Goal: Communication & Community: Participate in discussion

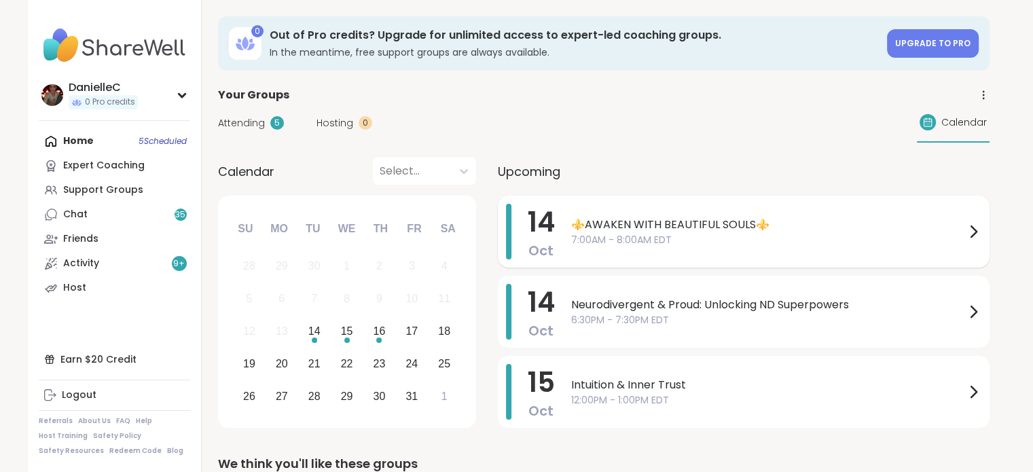
click at [845, 246] on span "7:00AM - 8:00AM EDT" at bounding box center [768, 240] width 394 height 14
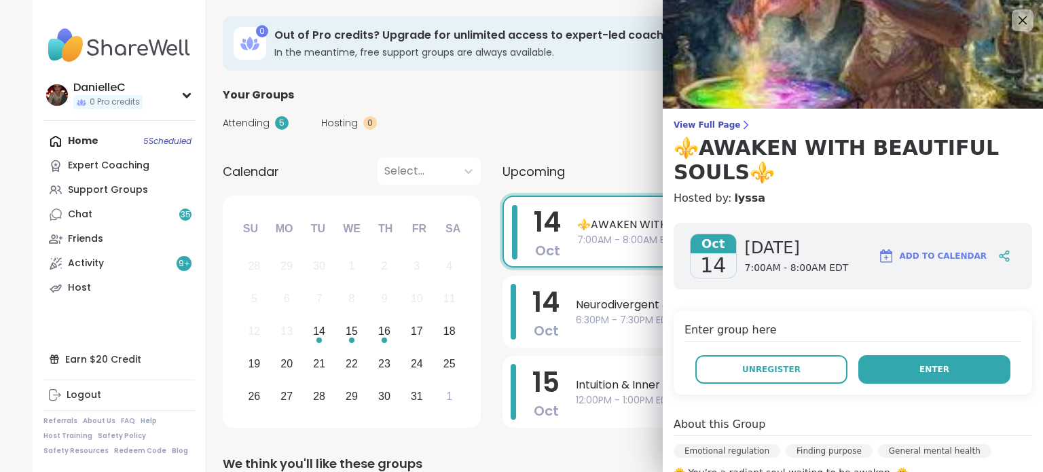
click at [900, 366] on button "Enter" at bounding box center [934, 369] width 152 height 29
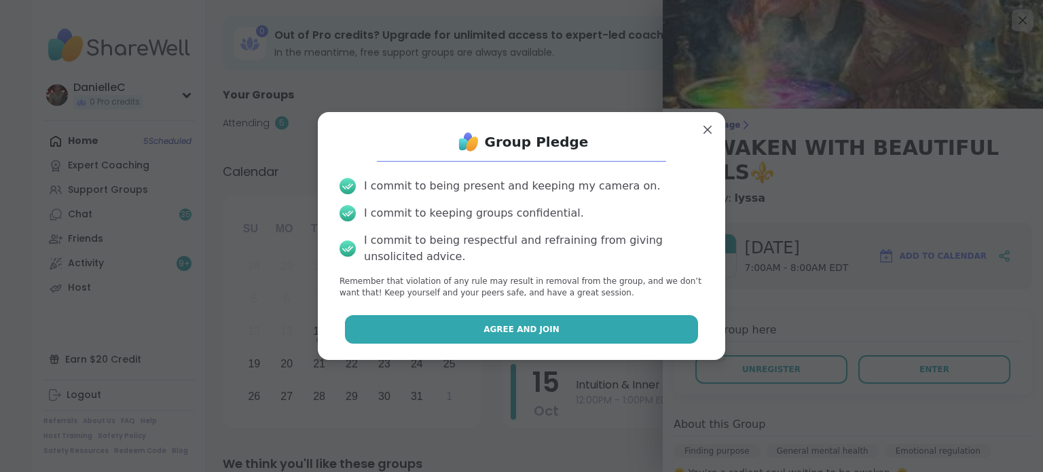
click at [473, 336] on button "Agree and Join" at bounding box center [522, 329] width 354 height 29
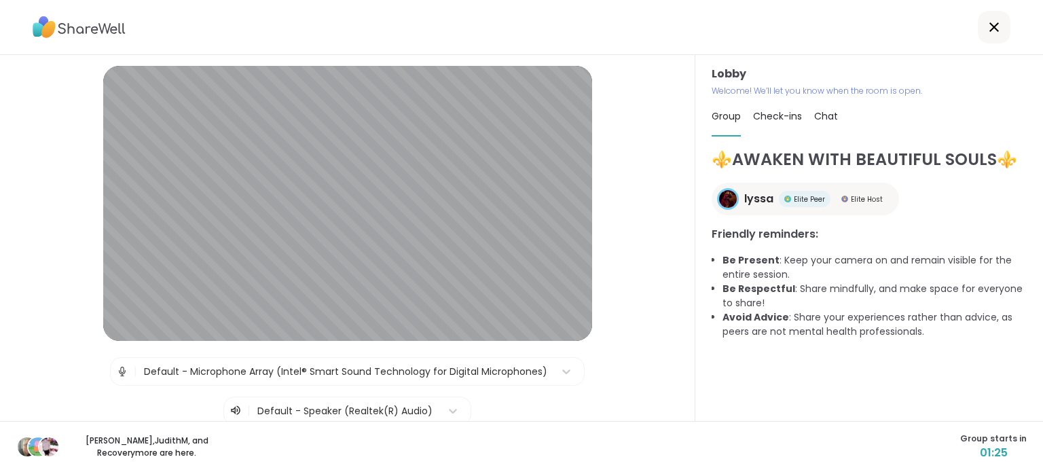
click at [788, 114] on span "Check-ins" at bounding box center [777, 116] width 49 height 14
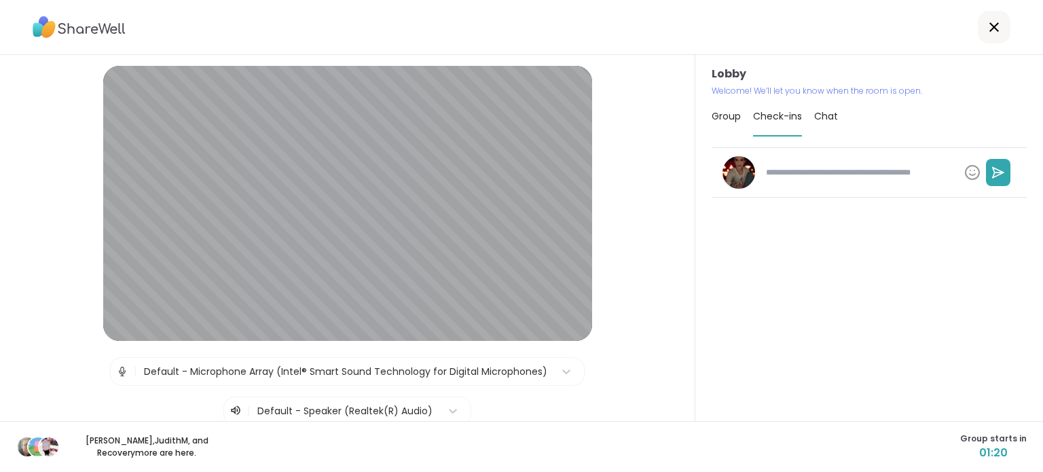
click at [819, 176] on textarea at bounding box center [859, 172] width 198 height 23
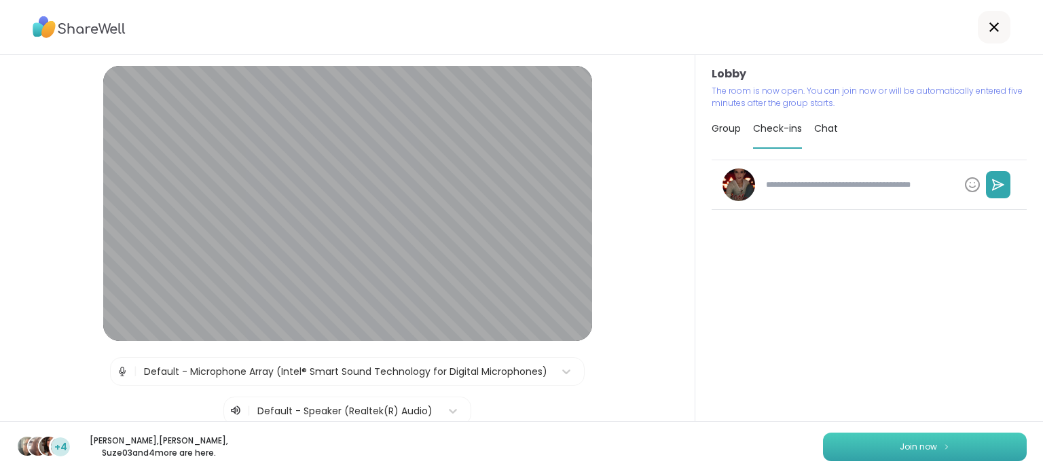
click at [978, 441] on button "Join now" at bounding box center [925, 446] width 204 height 29
type textarea "*"
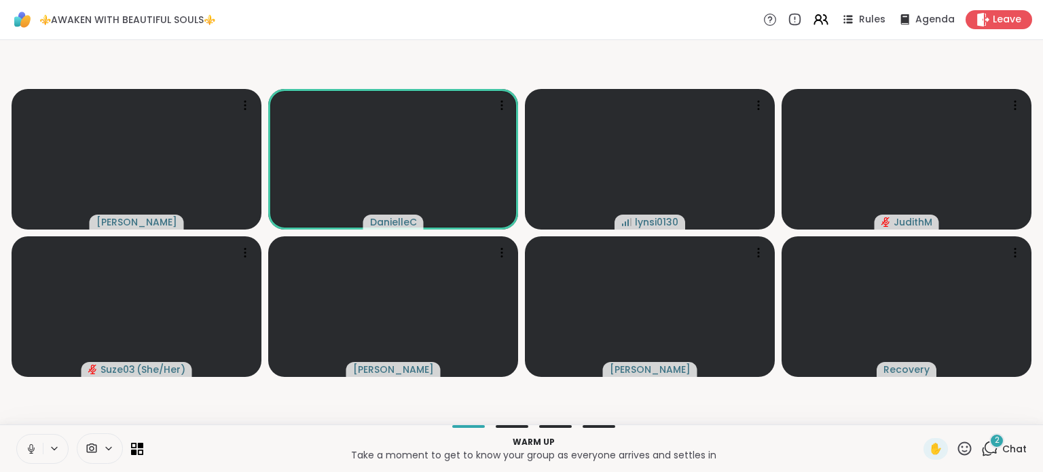
click at [35, 453] on icon at bounding box center [31, 449] width 12 height 12
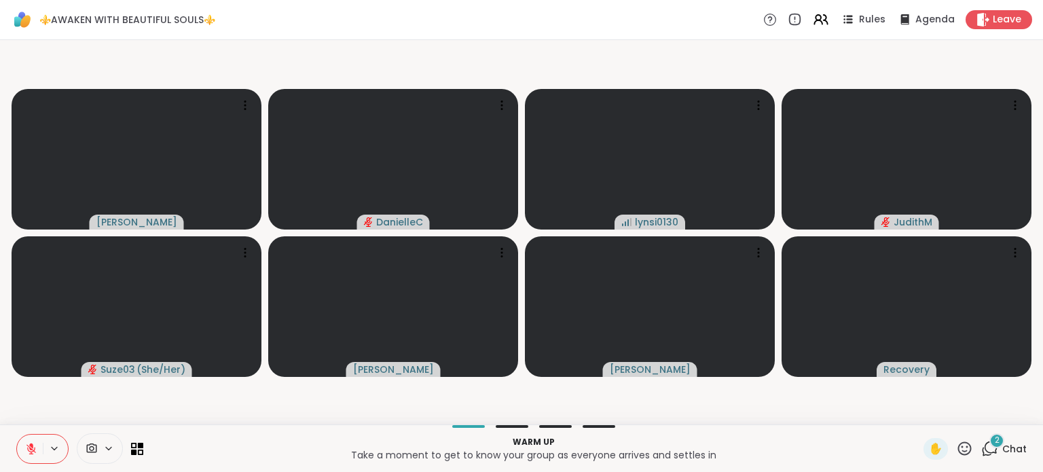
click at [103, 442] on div at bounding box center [100, 448] width 46 height 31
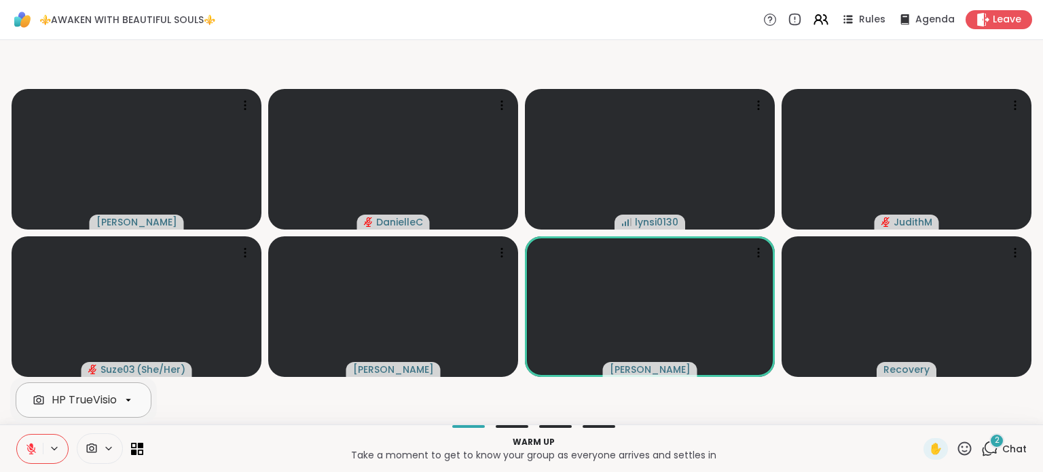
scroll to position [0, 52]
click at [92, 403] on div "HP TrueVision HD Camera" at bounding box center [68, 400] width 137 height 16
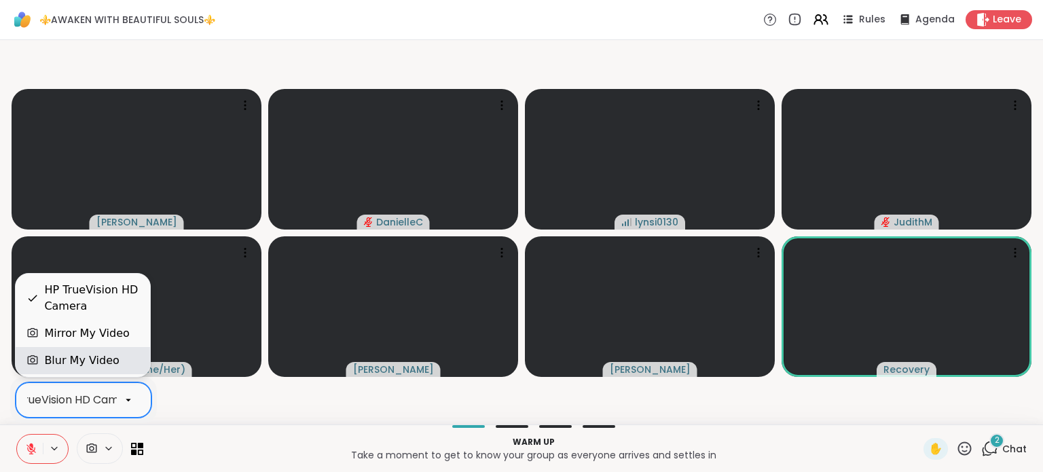
click at [98, 356] on div "Blur My Video" at bounding box center [81, 360] width 75 height 16
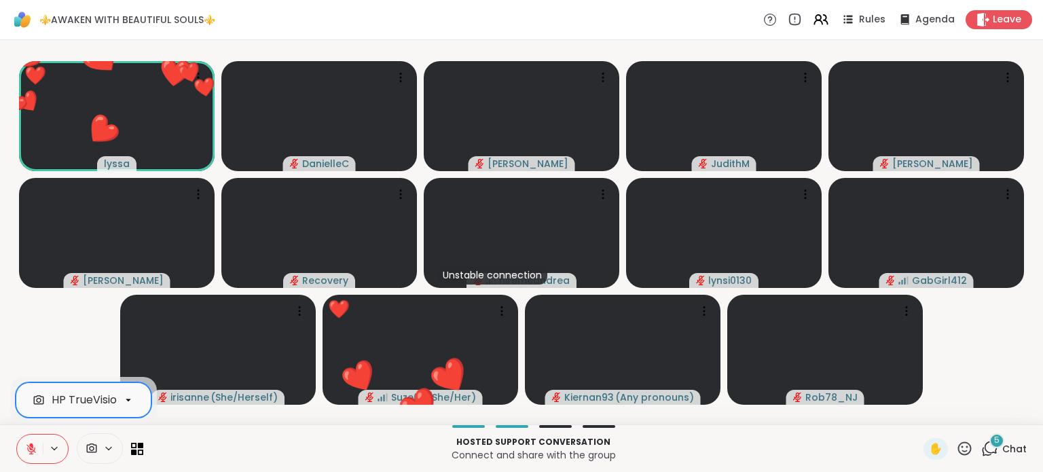
click at [956, 450] on icon at bounding box center [964, 448] width 17 height 17
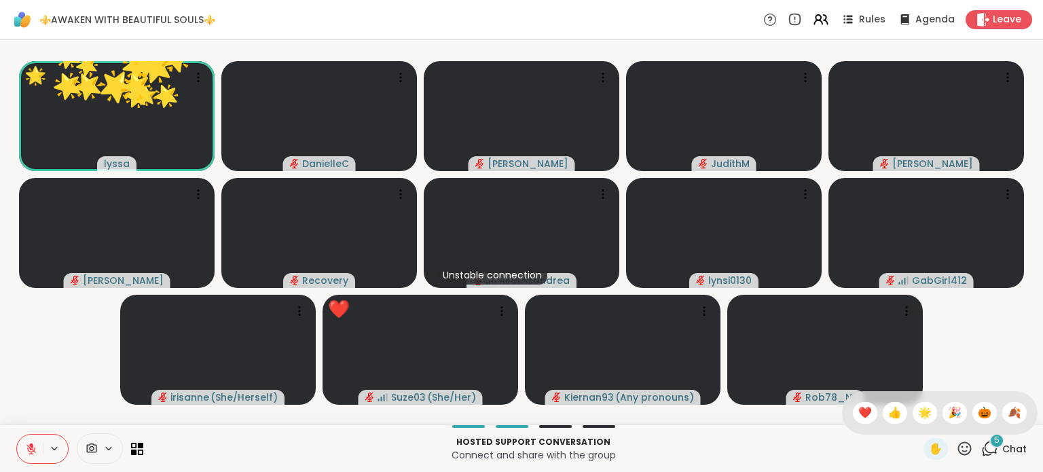
click at [858, 416] on span "❤️" at bounding box center [865, 413] width 14 height 16
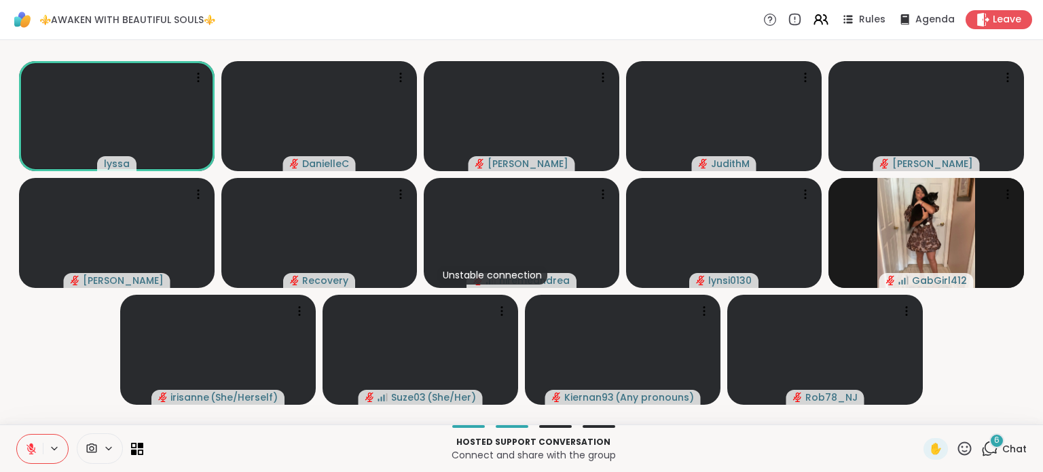
click at [984, 450] on icon at bounding box center [989, 448] width 17 height 17
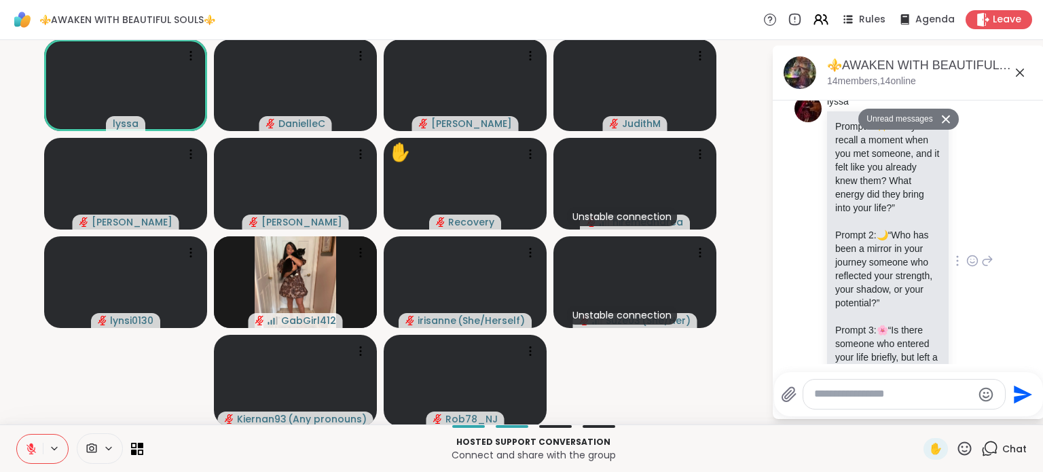
scroll to position [889, 0]
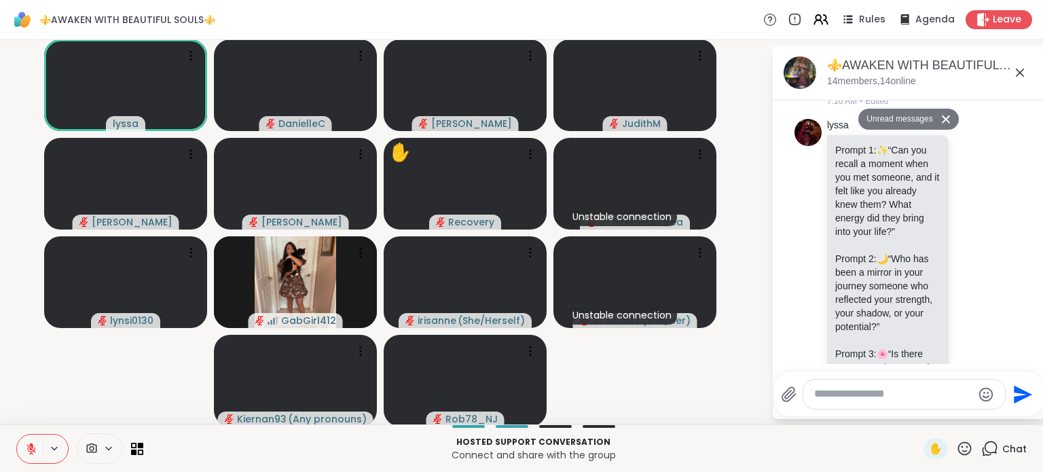
click at [981, 443] on icon at bounding box center [989, 448] width 17 height 17
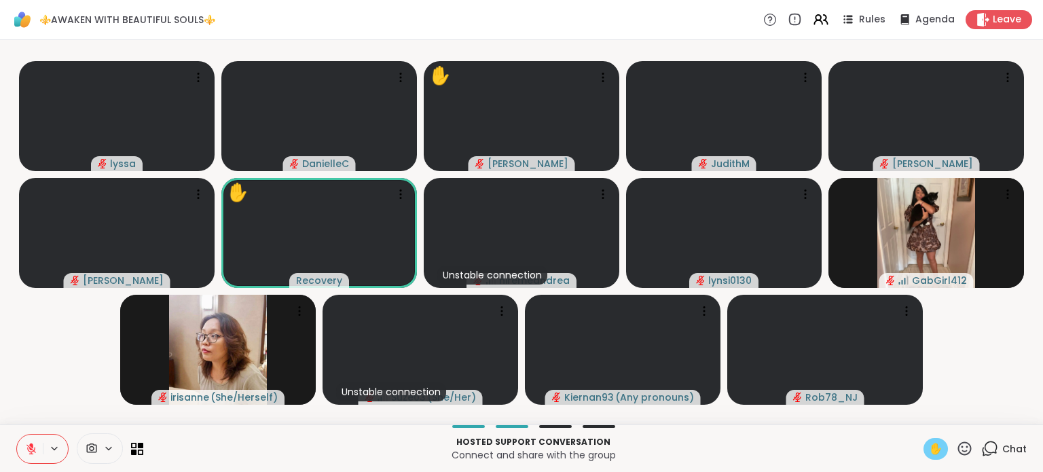
click at [929, 450] on span "✋" at bounding box center [936, 449] width 14 height 16
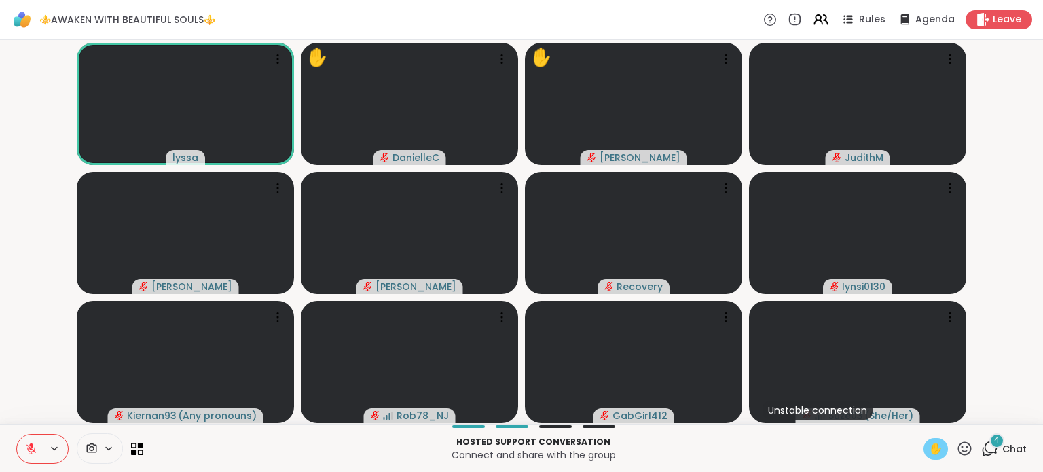
click at [31, 441] on button at bounding box center [30, 448] width 26 height 29
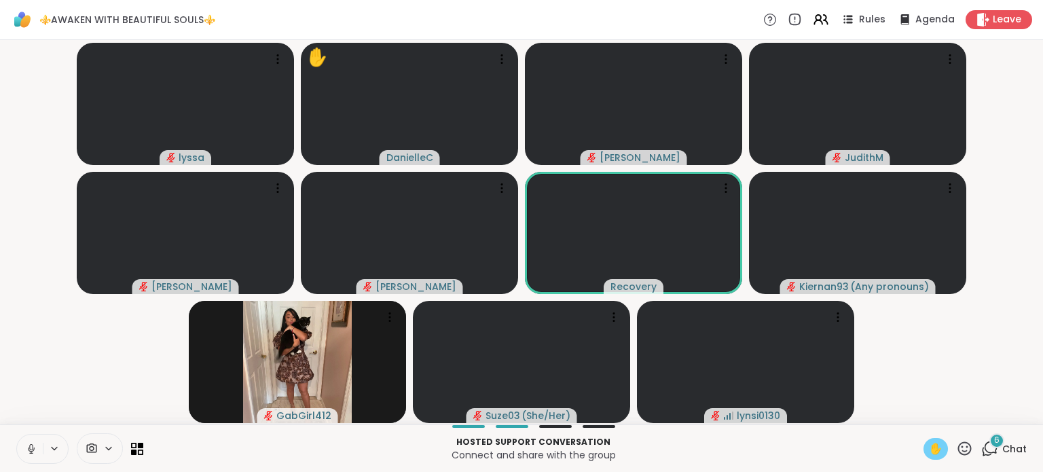
click at [32, 443] on icon at bounding box center [31, 449] width 12 height 12
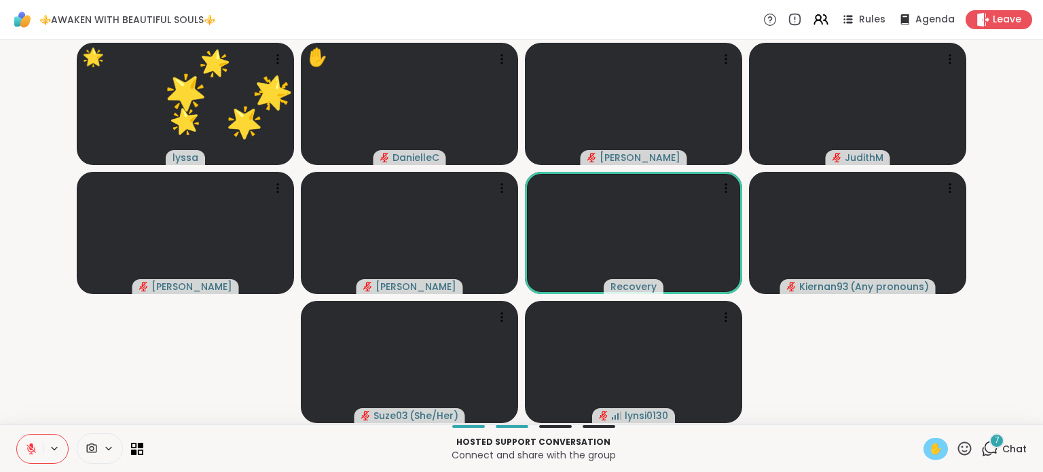
click at [929, 449] on span "✋" at bounding box center [936, 449] width 14 height 16
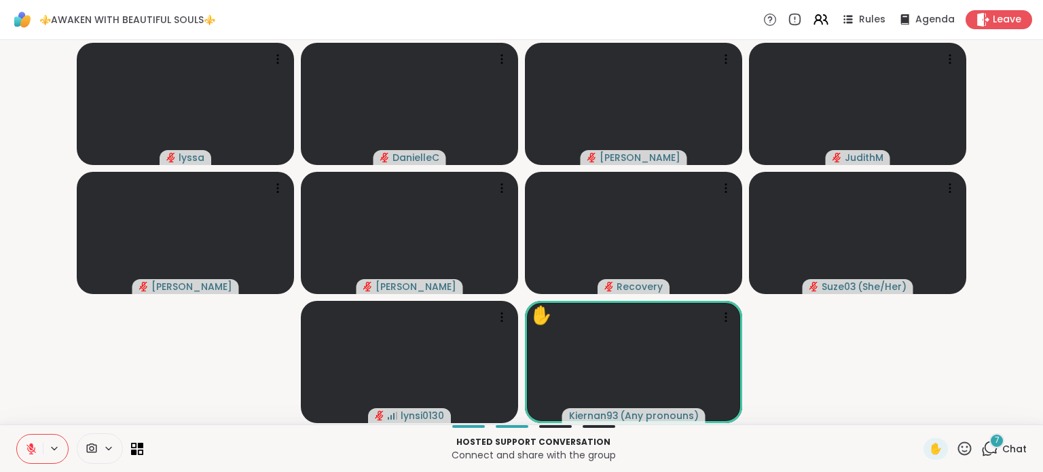
click at [989, 445] on div "7" at bounding box center [996, 440] width 15 height 15
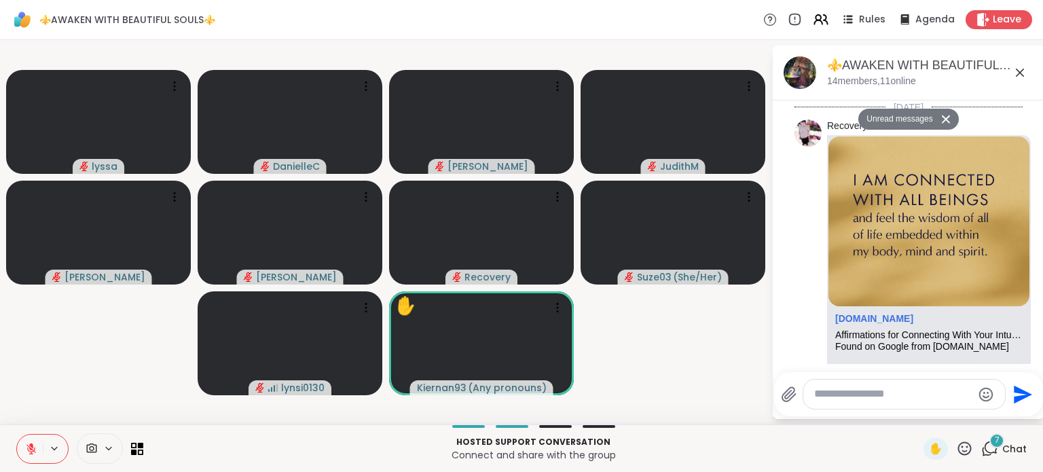
scroll to position [2221, 0]
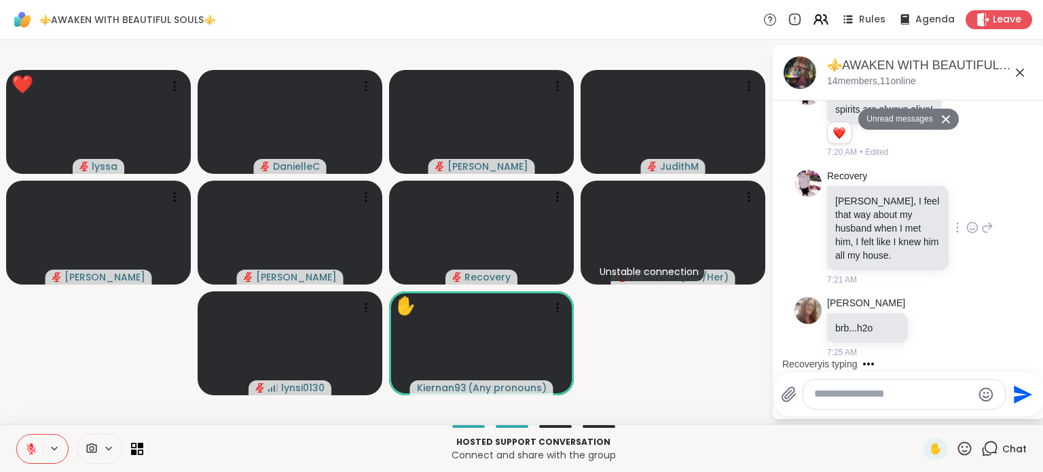
click at [966, 233] on icon at bounding box center [972, 228] width 12 height 14
click at [966, 206] on div "Select Reaction: Heart" at bounding box center [972, 206] width 12 height 12
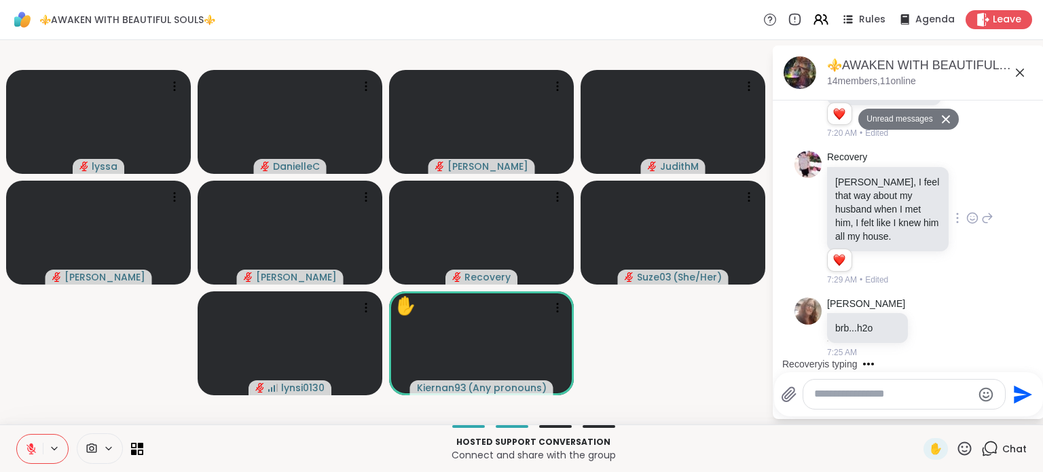
scroll to position [2240, 0]
click at [861, 393] on textarea "Type your message" at bounding box center [893, 394] width 158 height 14
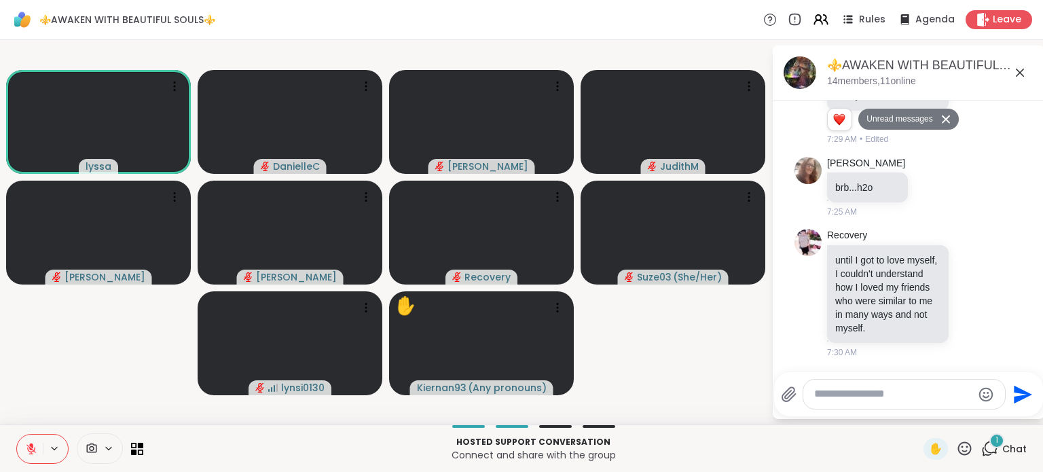
scroll to position [2361, 0]
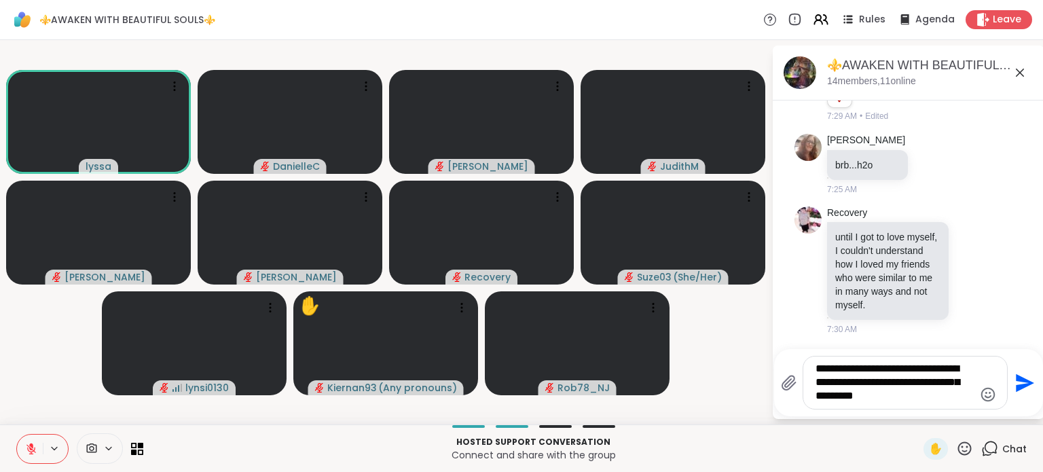
type textarea "**********"
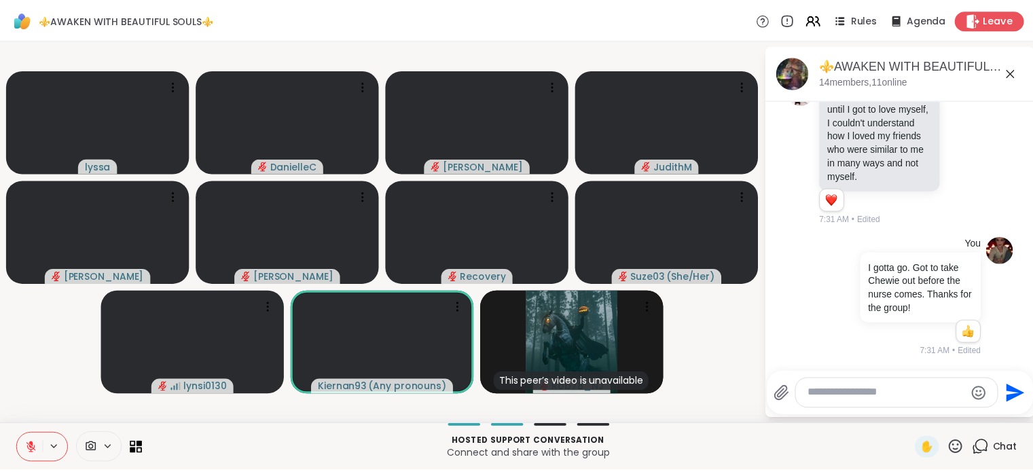
scroll to position [2612, 0]
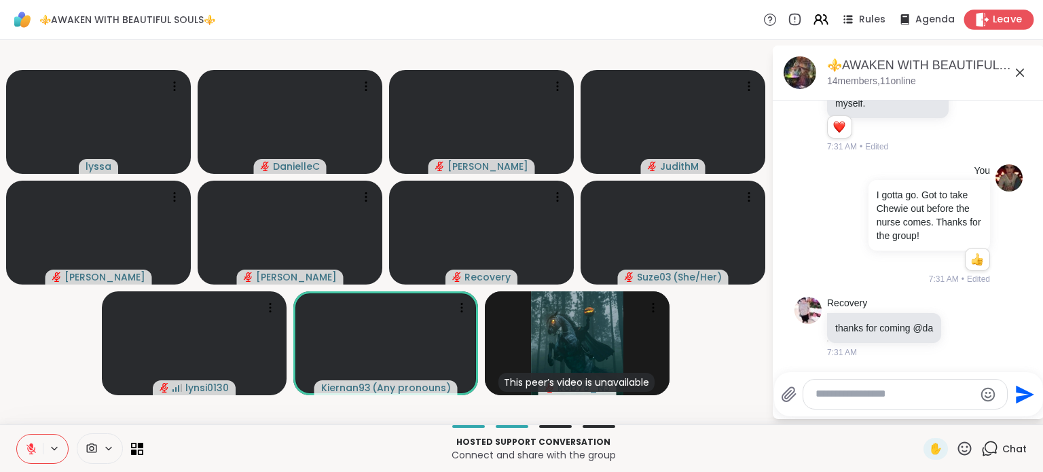
click at [997, 18] on span "Leave" at bounding box center [1008, 20] width 30 height 14
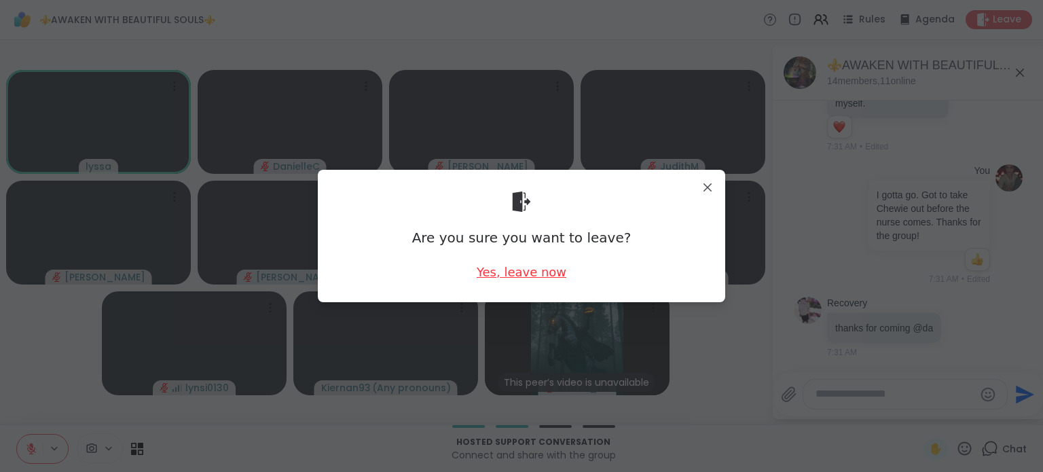
click at [519, 272] on div "Yes, leave now" at bounding box center [522, 271] width 90 height 17
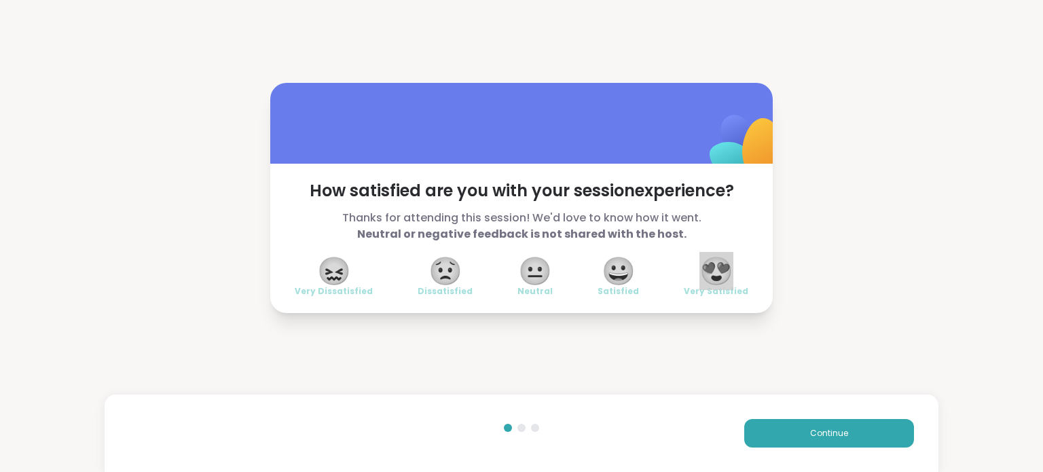
click at [714, 268] on span "😍" at bounding box center [716, 271] width 34 height 24
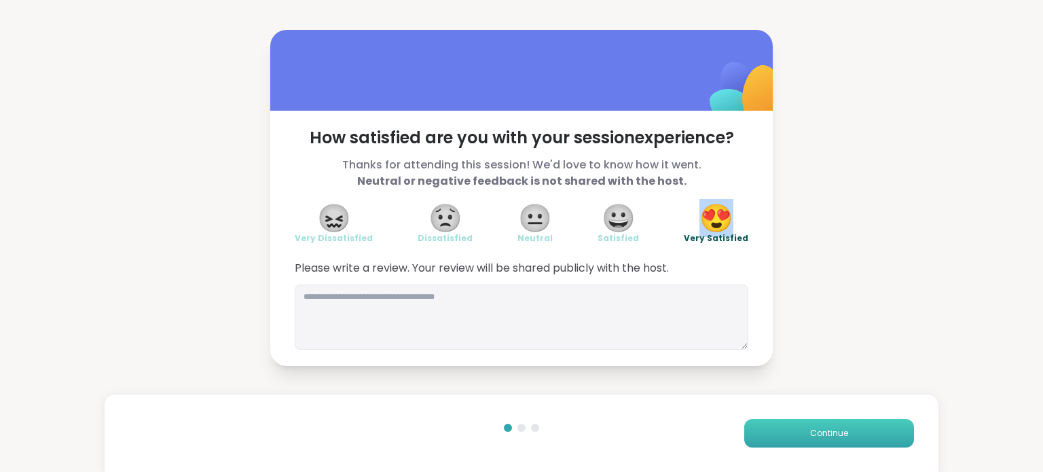
click at [810, 437] on span "Continue" at bounding box center [829, 433] width 38 height 12
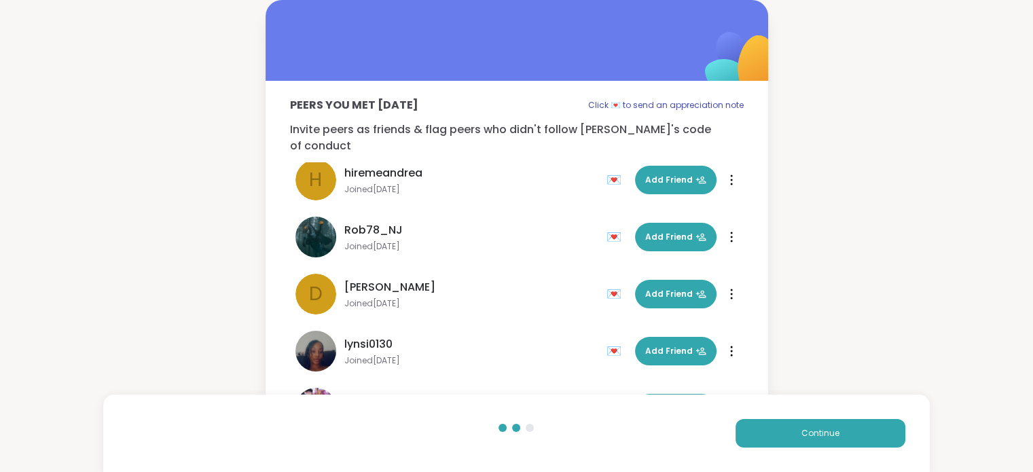
scroll to position [475, 0]
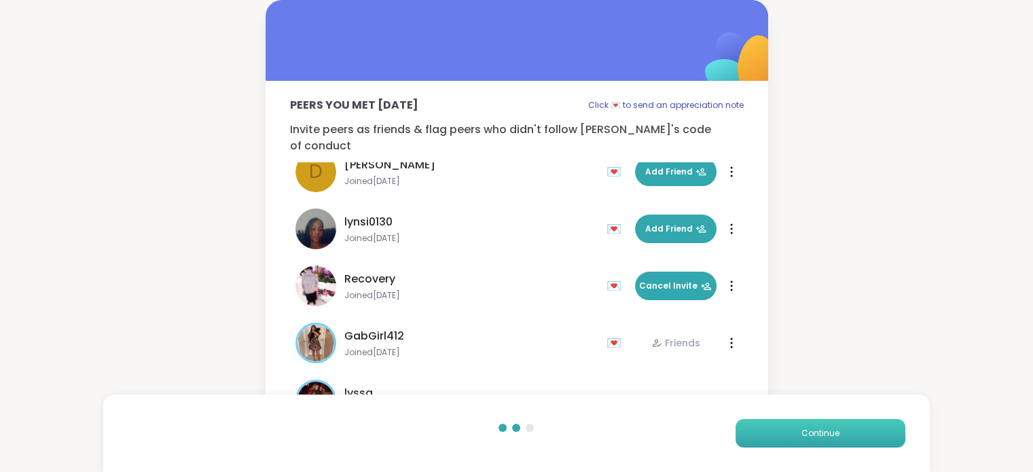
click at [813, 432] on span "Continue" at bounding box center [820, 433] width 38 height 12
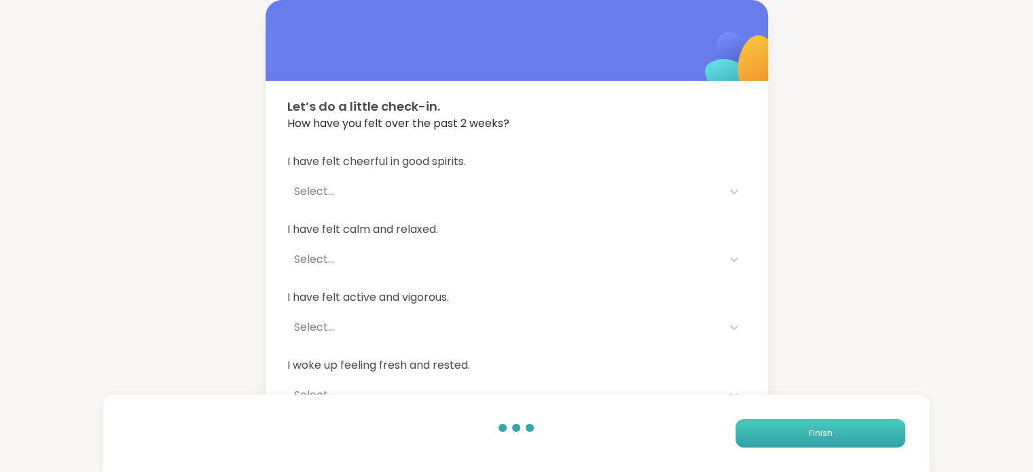
click at [799, 428] on button "Finish" at bounding box center [820, 433] width 170 height 29
